Goal: Find contact information: Find contact information

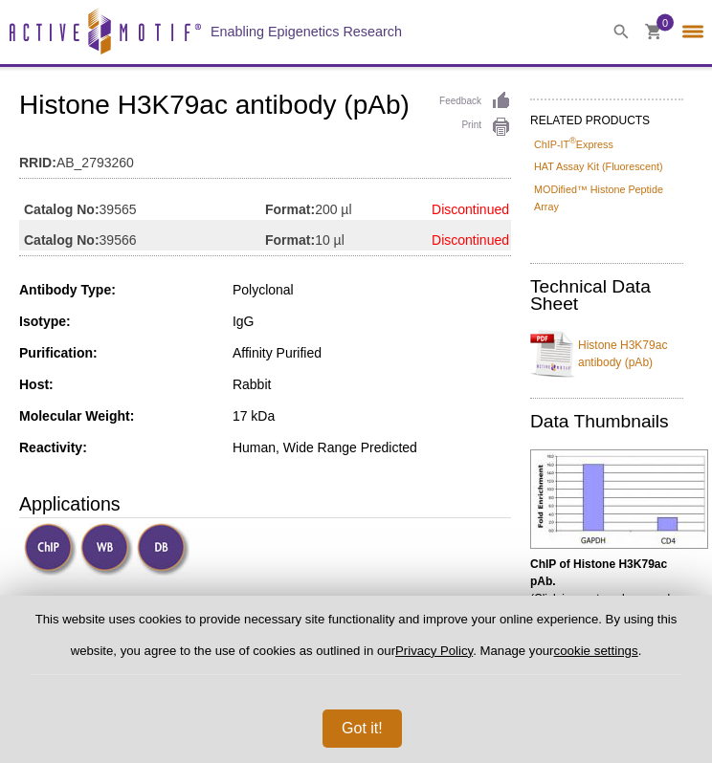
select select "[GEOGRAPHIC_DATA]"
click at [675, 35] on div at bounding box center [693, 32] width 38 height 64
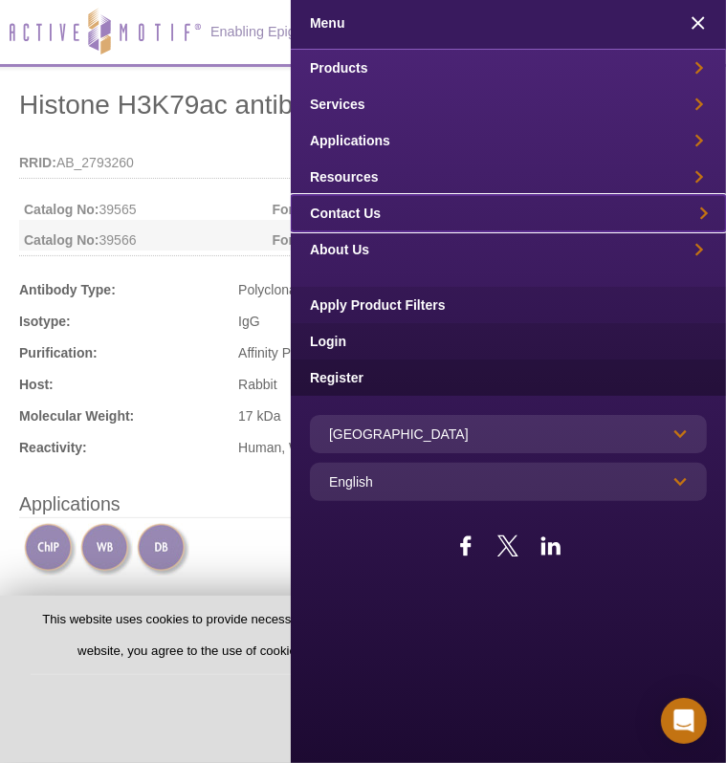
click at [391, 208] on link "Contact Us" at bounding box center [508, 213] width 435 height 36
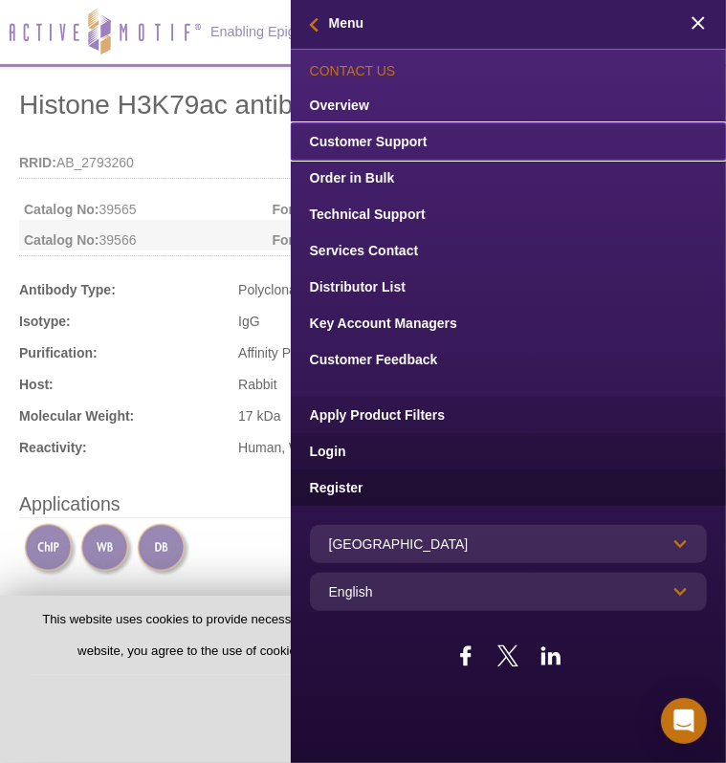
click at [361, 139] on link "Customer Support" at bounding box center [508, 141] width 435 height 36
click at [405, 137] on link "Customer Support" at bounding box center [508, 141] width 435 height 36
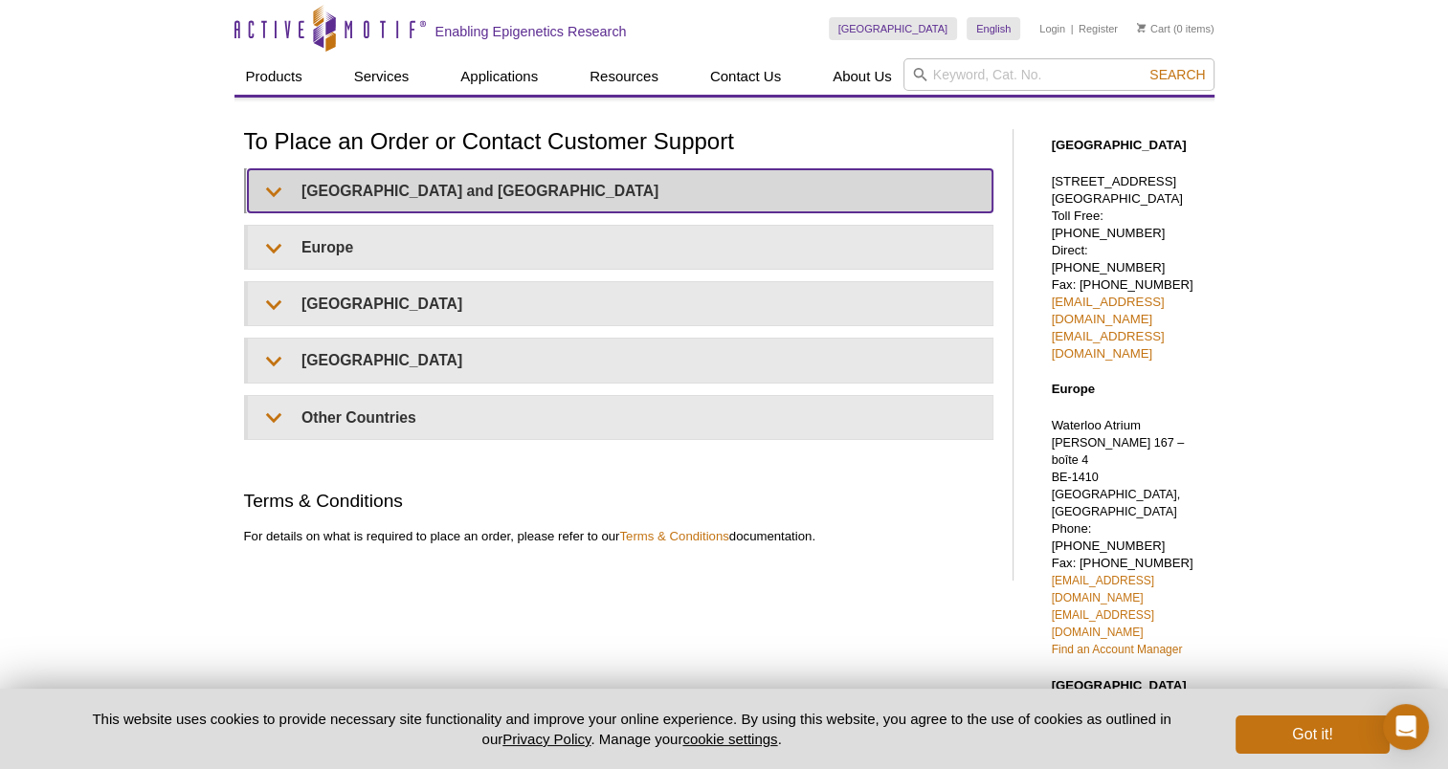
click at [364, 193] on summary "United States and Canada" at bounding box center [620, 190] width 744 height 43
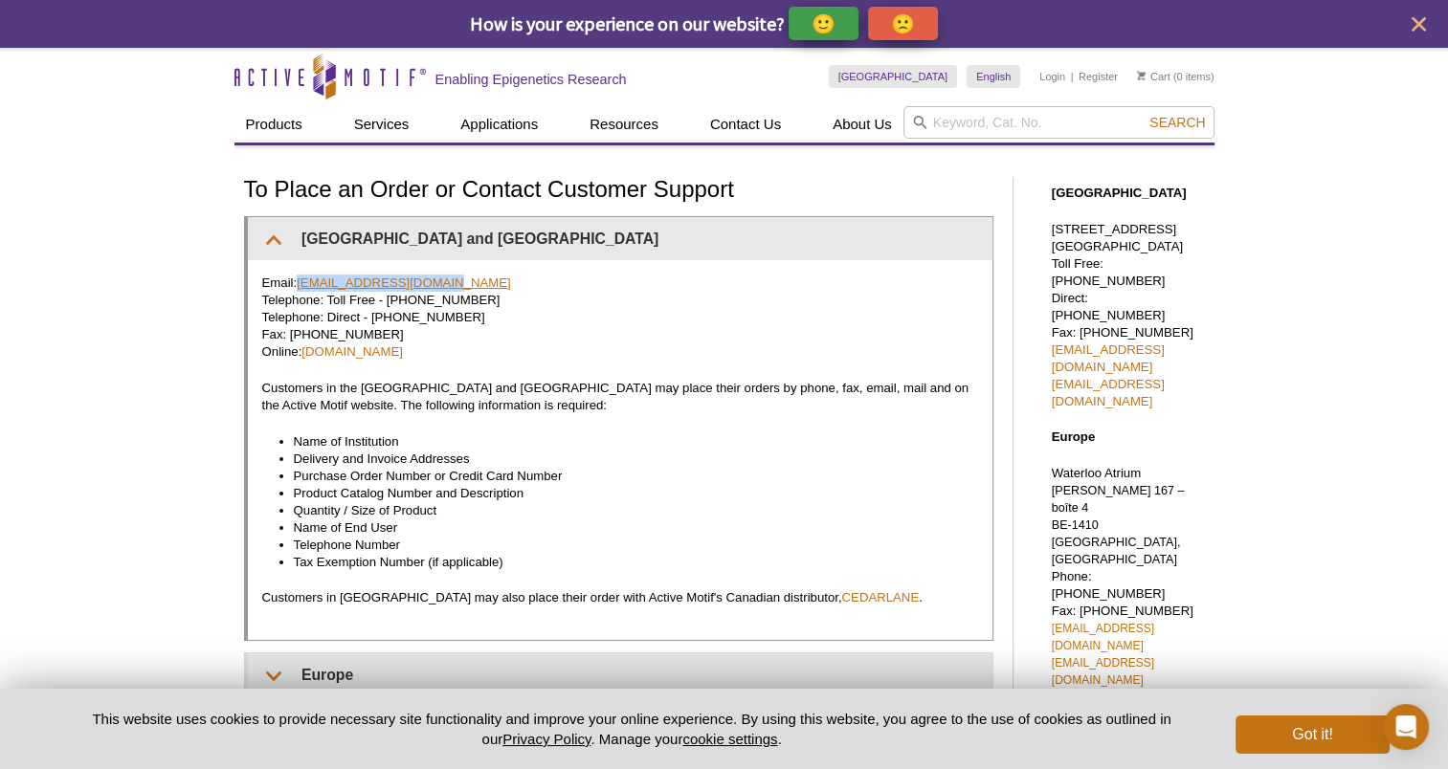
drag, startPoint x: 443, startPoint y: 278, endPoint x: 299, endPoint y: 287, distance: 143.8
click at [299, 287] on p "Email: orders@activemotif.com Telephone: Toll Free - 877 222 9543 Telephone: Di…" at bounding box center [620, 318] width 716 height 86
click at [700, 316] on p "Email: orders@activemotif.com Telephone: Toll Free - 877 222 9543 Telephone: Di…" at bounding box center [620, 318] width 716 height 86
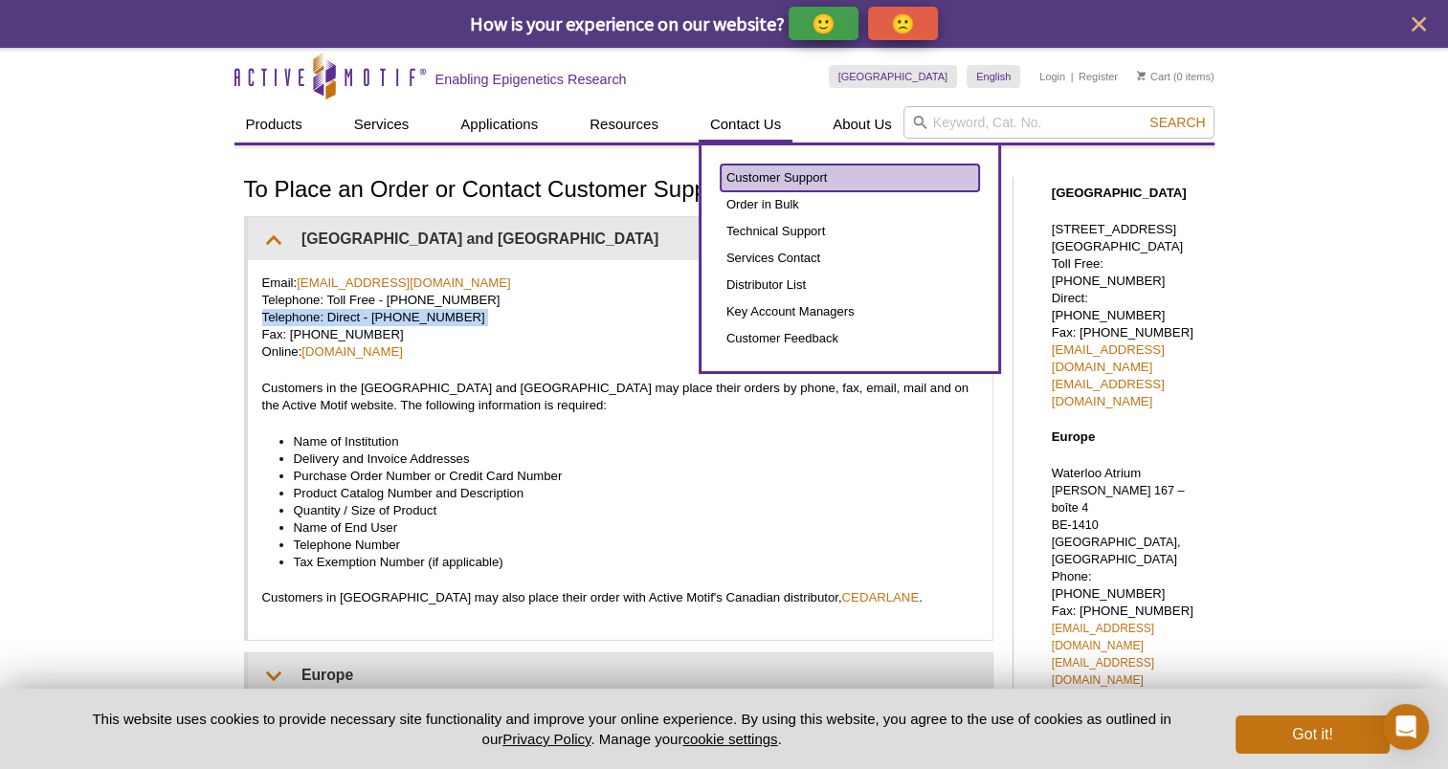
click at [764, 174] on link "Customer Support" at bounding box center [849, 178] width 258 height 27
click at [808, 172] on link "Customer Support" at bounding box center [849, 178] width 258 height 27
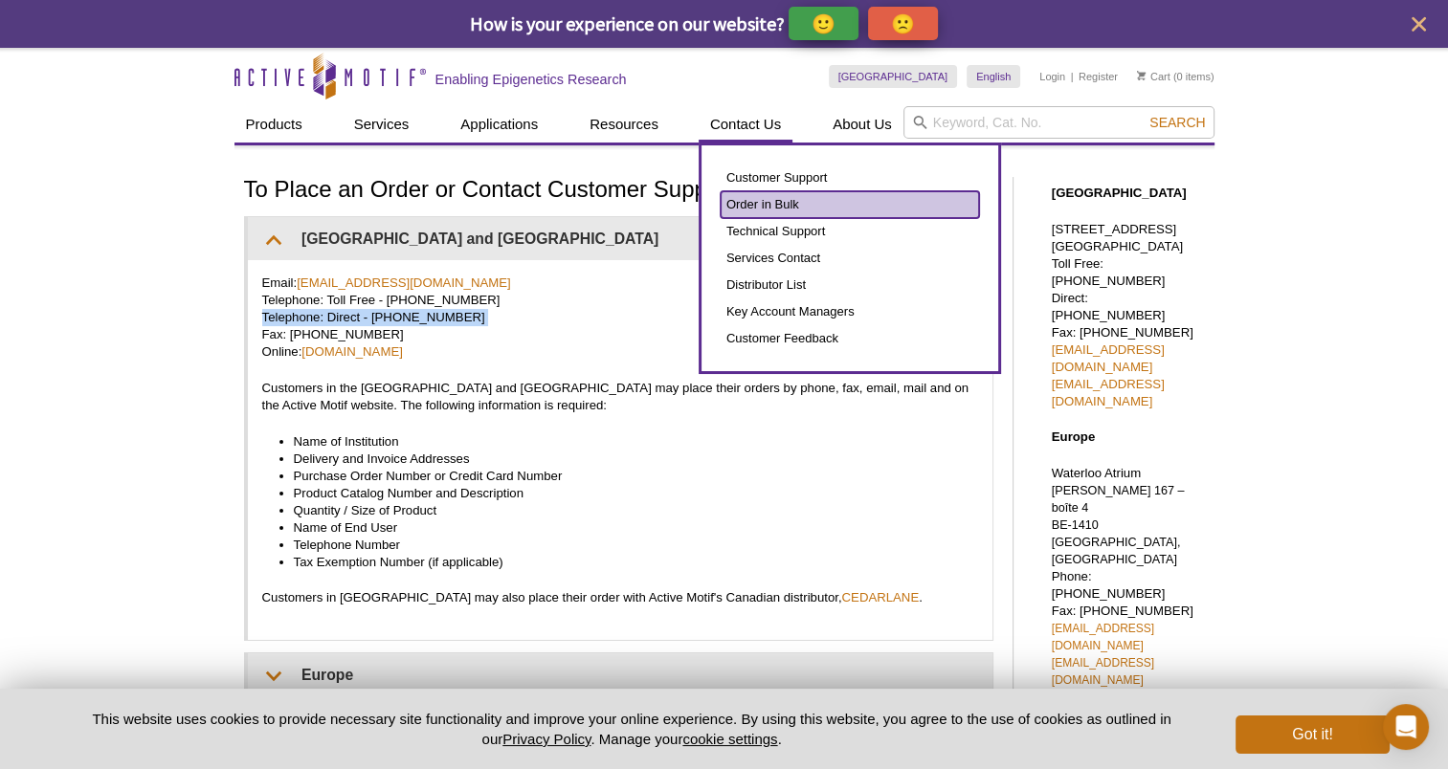
click at [757, 202] on link "Order in Bulk" at bounding box center [849, 204] width 258 height 27
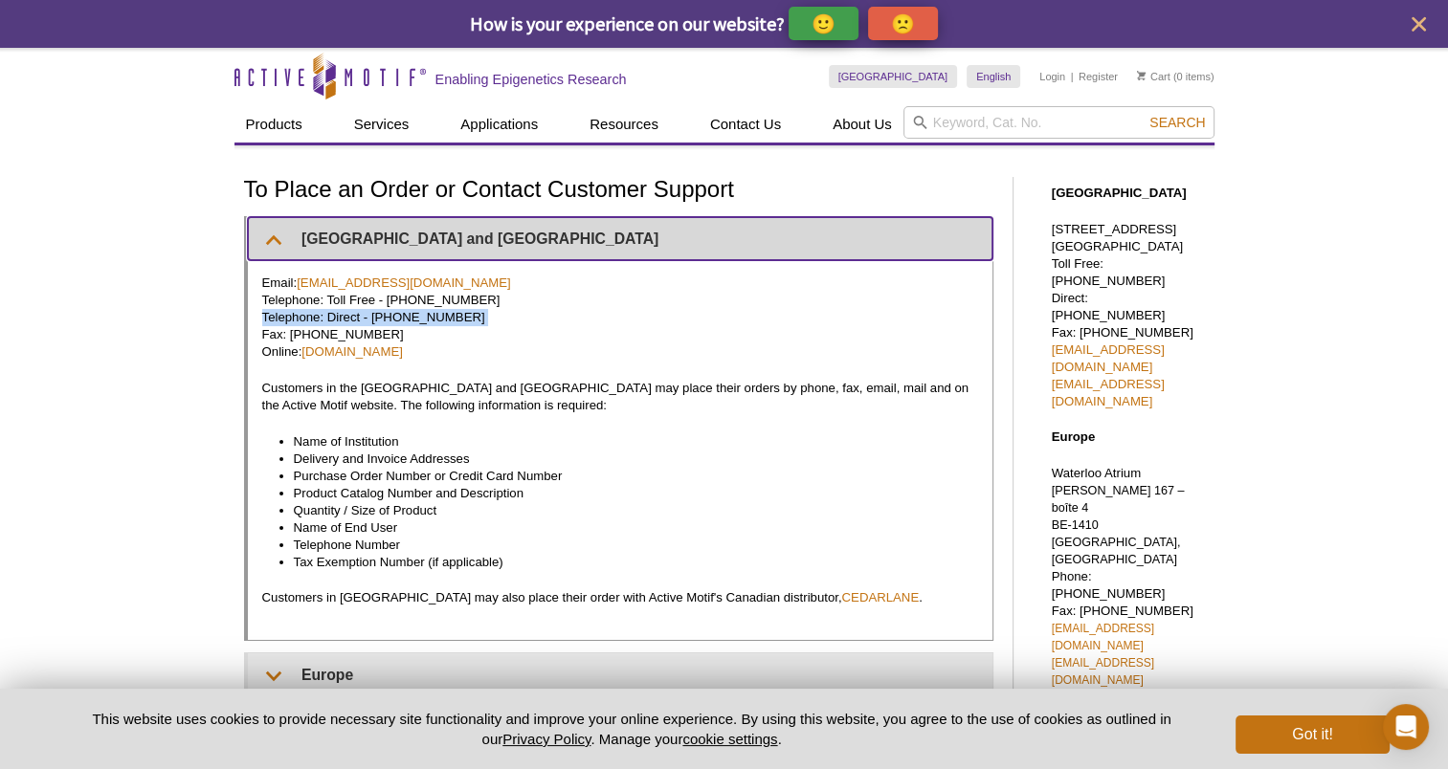
click at [276, 234] on summary "United States and Canada" at bounding box center [620, 238] width 744 height 43
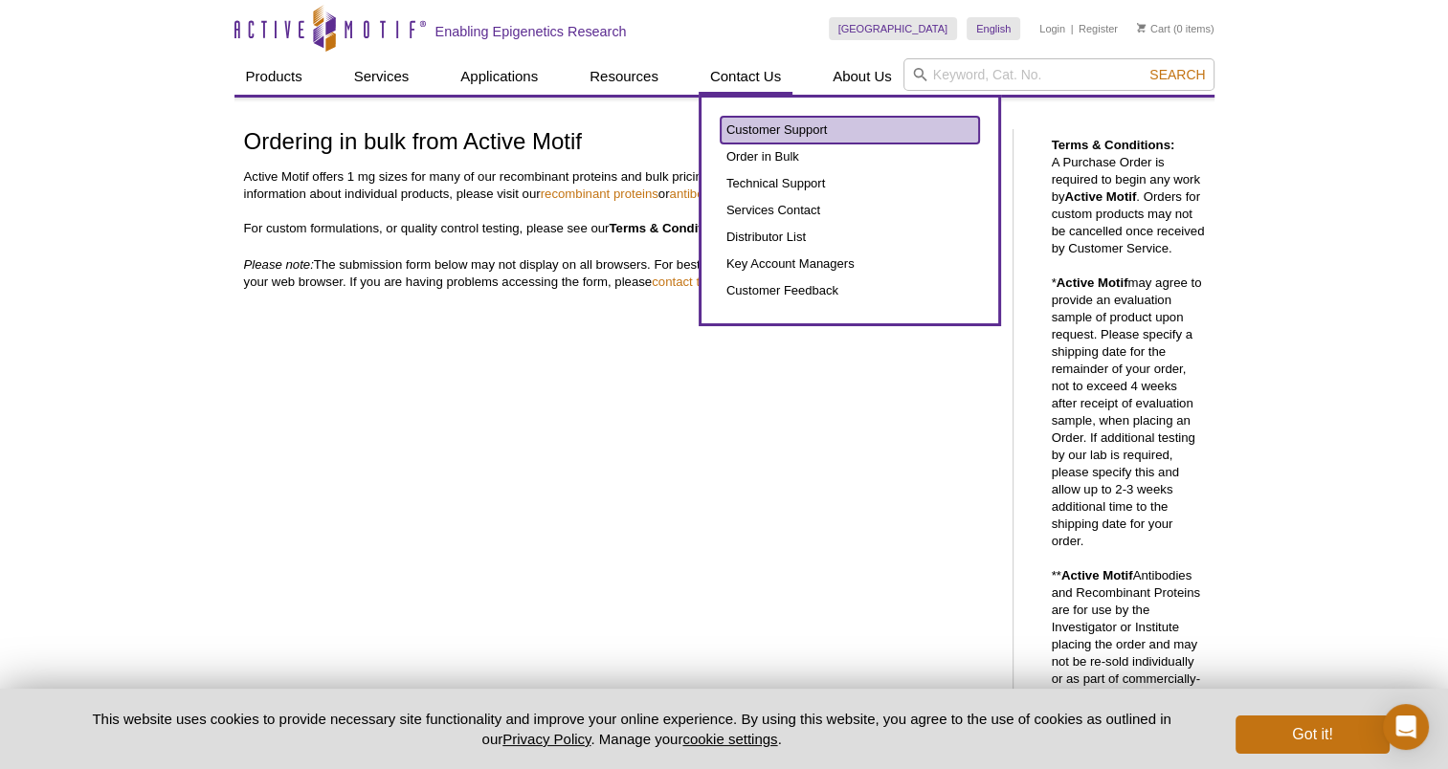
click at [774, 125] on link "Customer Support" at bounding box center [849, 130] width 258 height 27
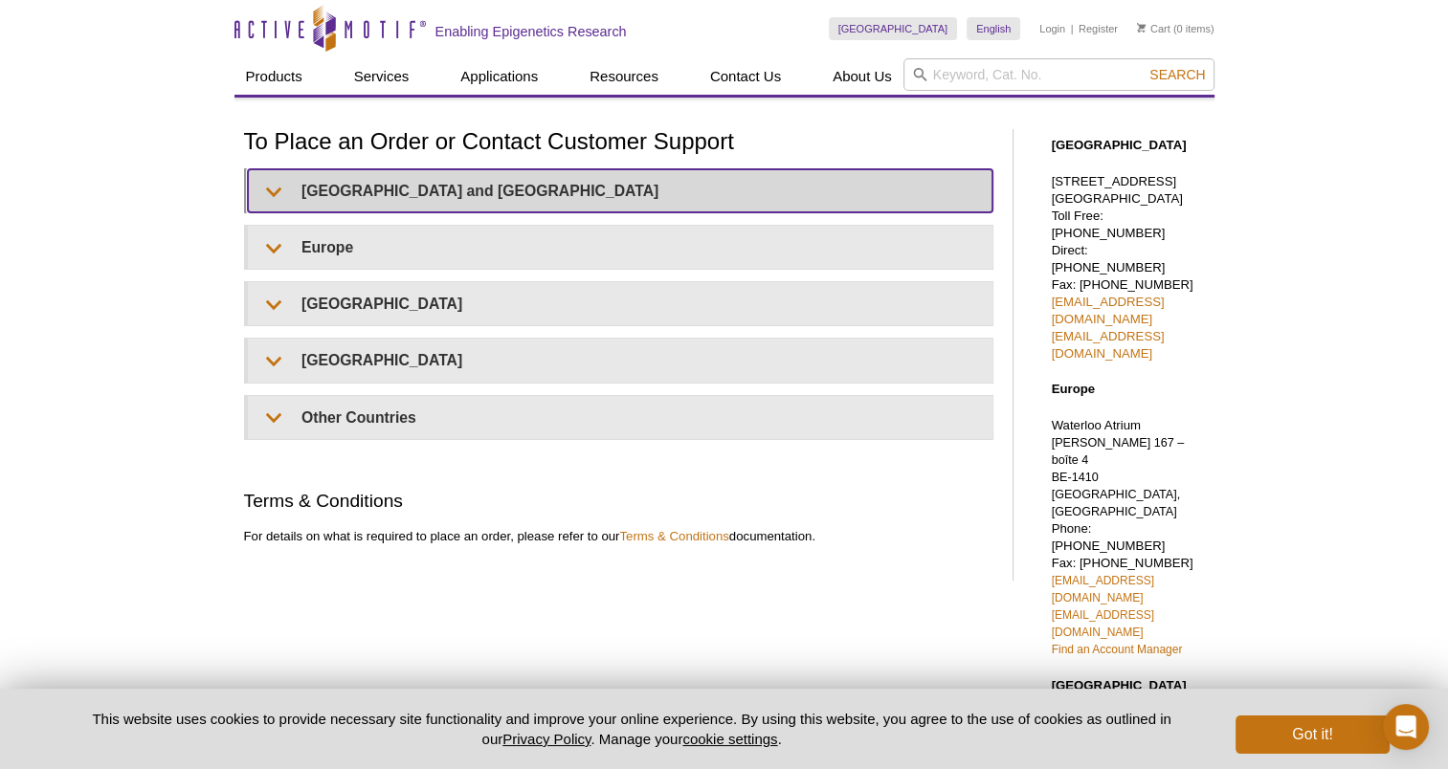
click at [298, 185] on summary "United States and Canada" at bounding box center [620, 190] width 744 height 43
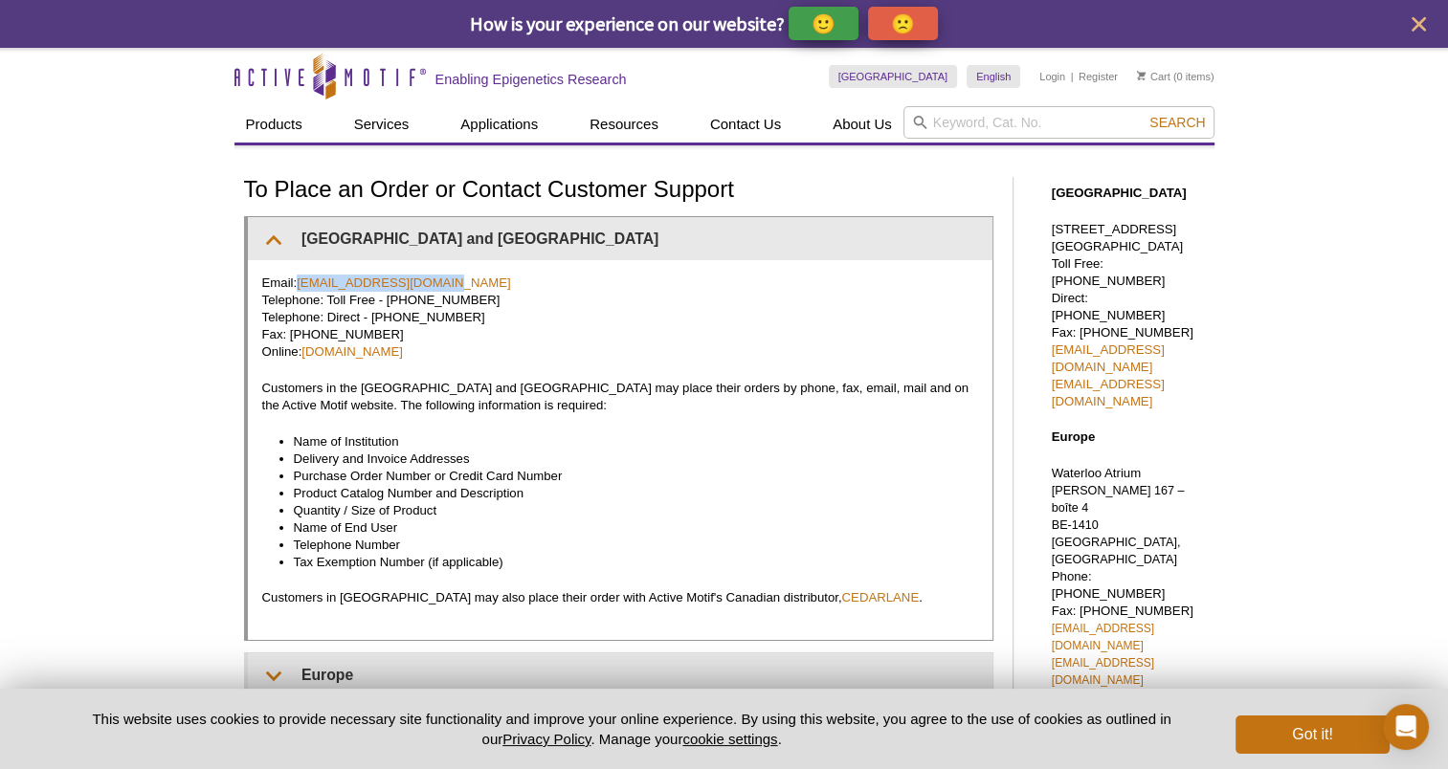
drag, startPoint x: 466, startPoint y: 277, endPoint x: 299, endPoint y: 272, distance: 167.5
click at [299, 272] on div "Email: orders@activemotif.com Telephone: Toll Free - 877 222 9543 Telephone: Di…" at bounding box center [620, 450] width 744 height 380
copy link "orders@activemotif.com"
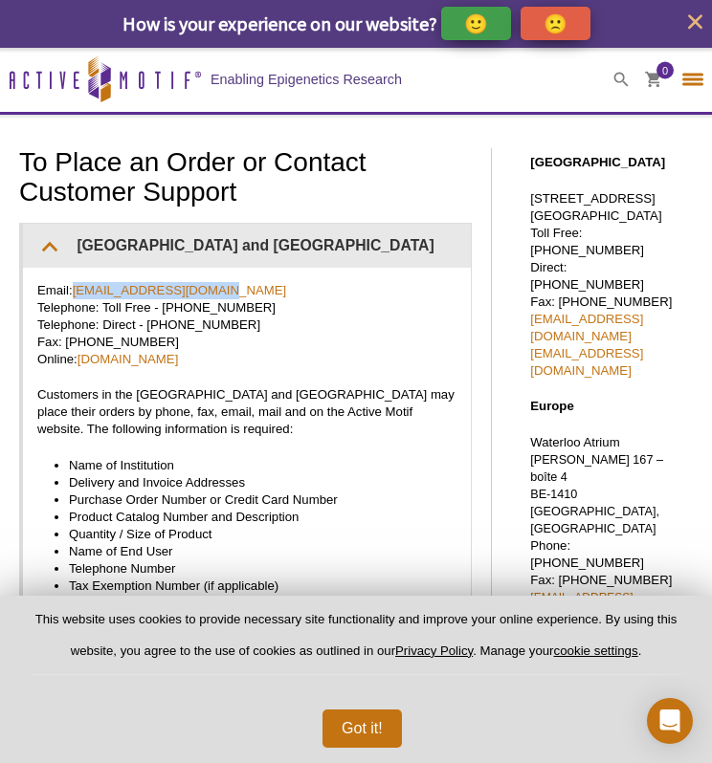
select select "[GEOGRAPHIC_DATA]"
click at [130, 68] on icon "Active Motif Logo" at bounding box center [105, 78] width 191 height 47
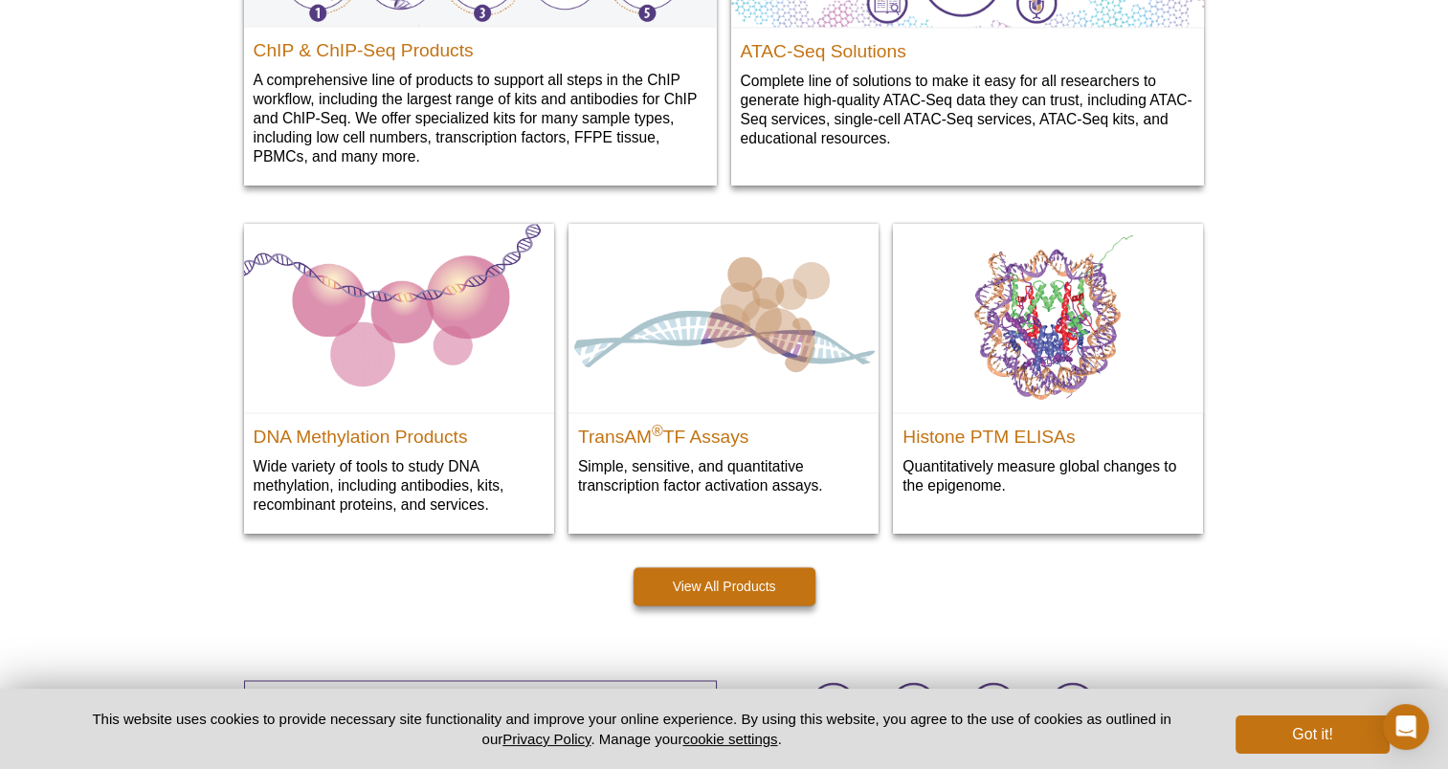
scroll to position [2840, 0]
